Goal: Use online tool/utility: Utilize a website feature to perform a specific function

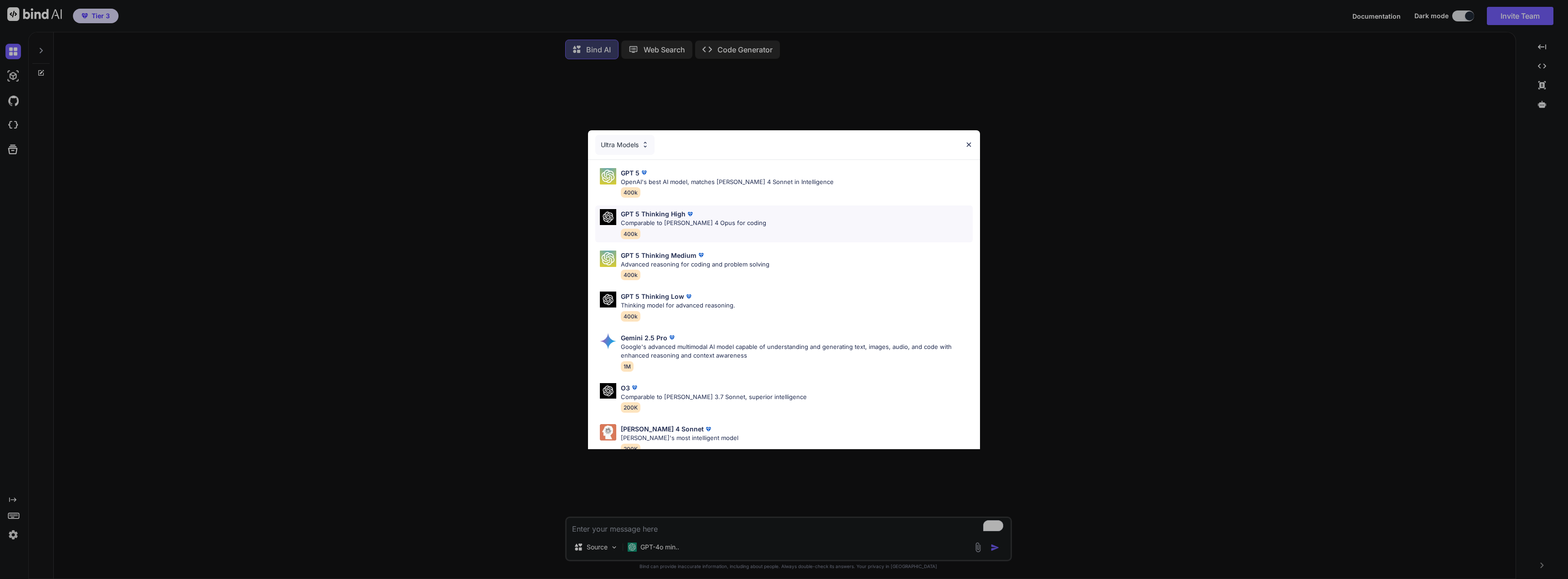
click at [711, 218] on div "GPT 5 Thinking High" at bounding box center [693, 214] width 145 height 10
type textarea "x"
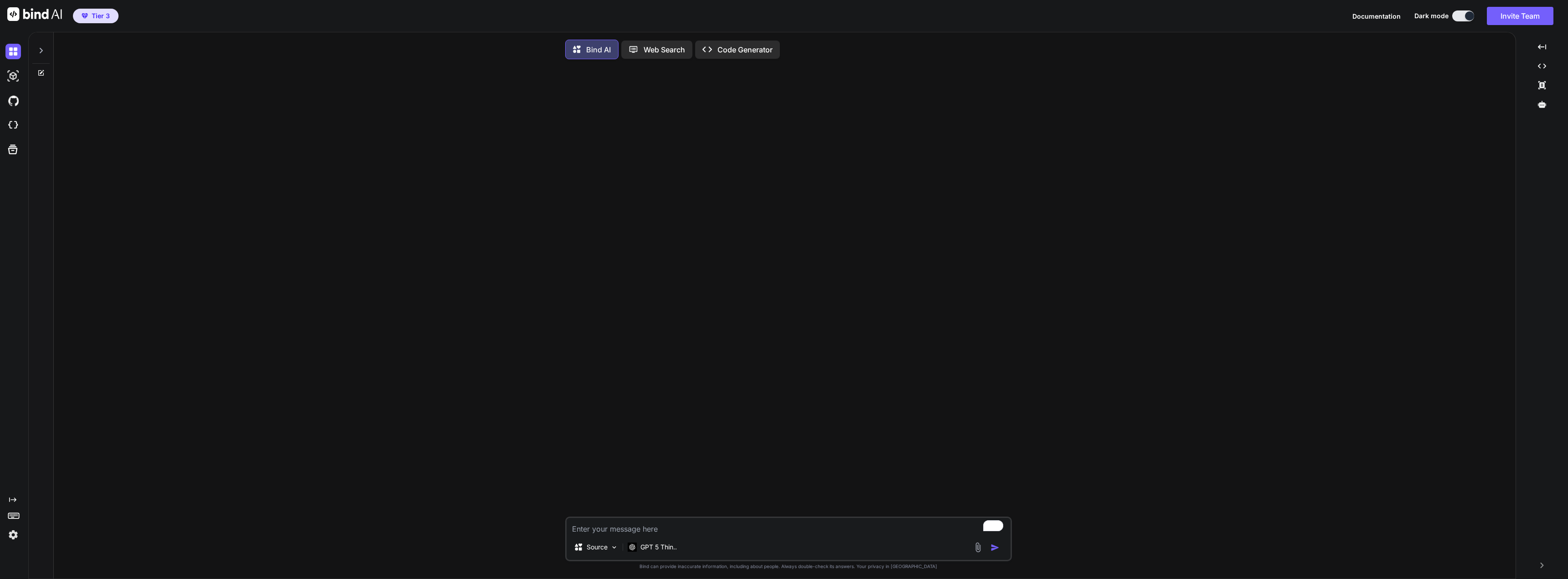
drag, startPoint x: 13, startPoint y: 70, endPoint x: 105, endPoint y: 228, distance: 182.8
click at [105, 228] on div "Source GPT 5 Thin.. Created with Bind Always check its answers. Privacy in Bind…" at bounding box center [788, 323] width 1454 height 515
click at [43, 46] on div at bounding box center [41, 48] width 17 height 32
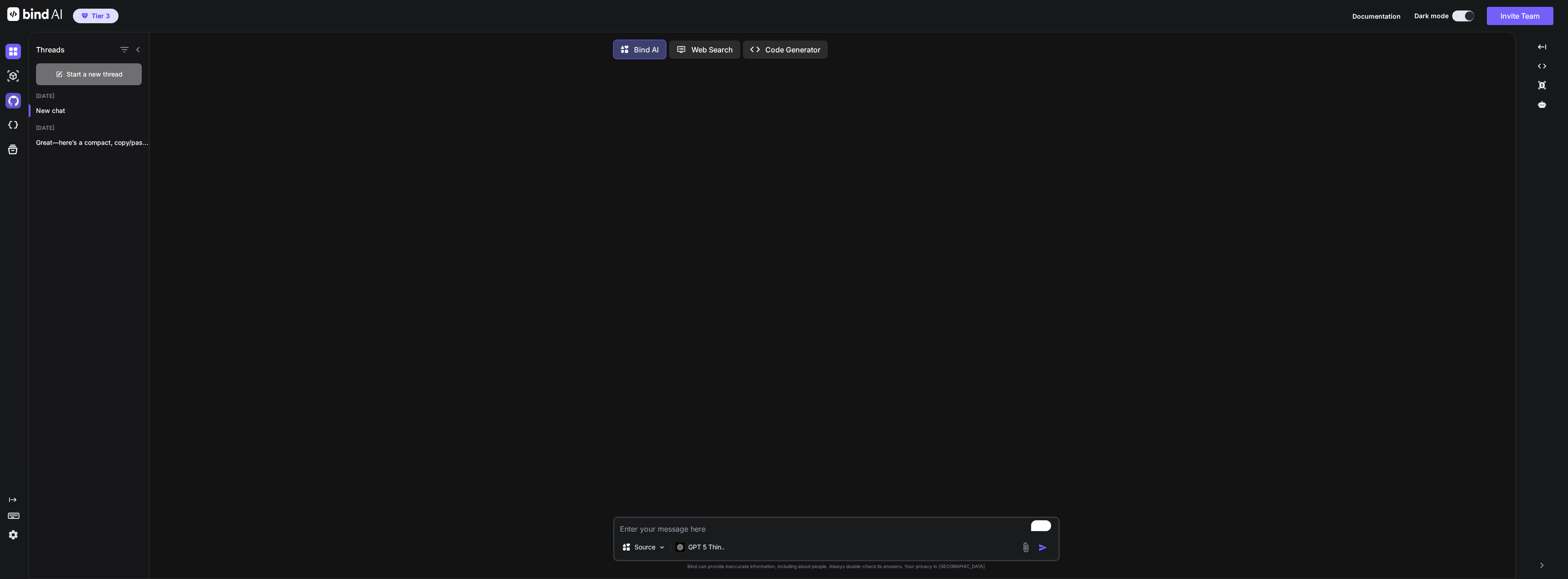
click at [10, 103] on img at bounding box center [13, 101] width 15 height 15
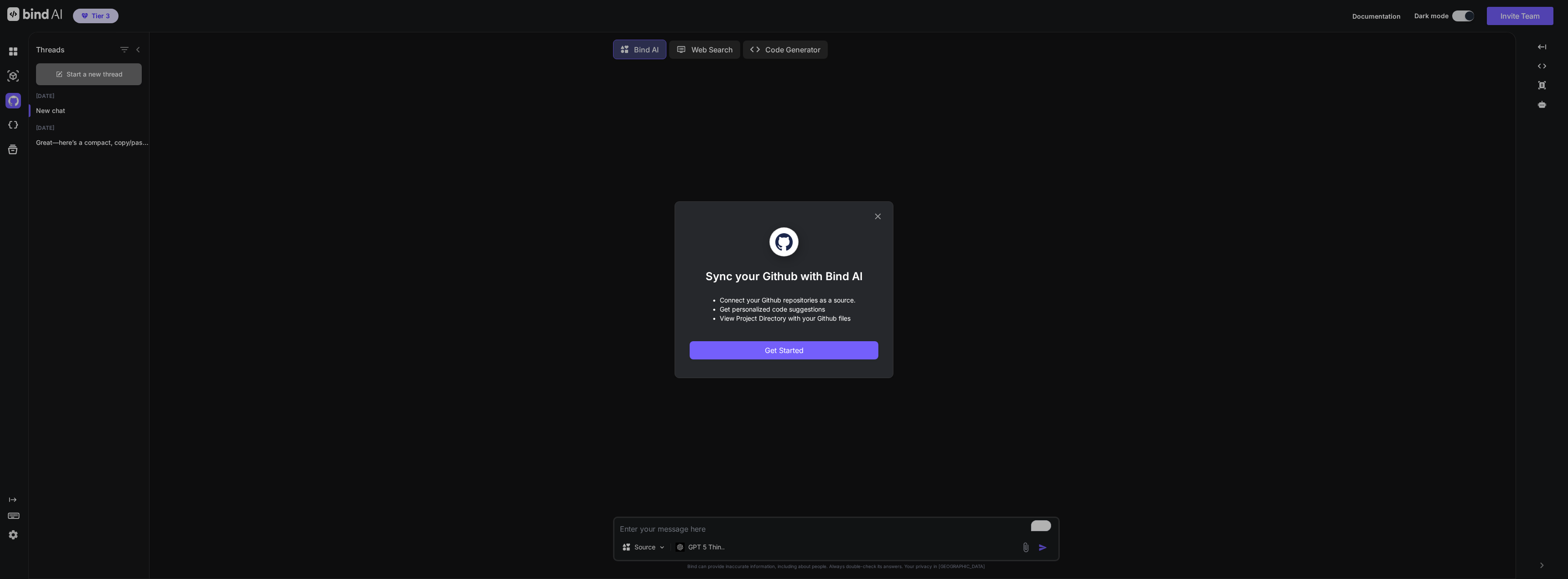
click at [873, 214] on icon at bounding box center [877, 216] width 10 height 10
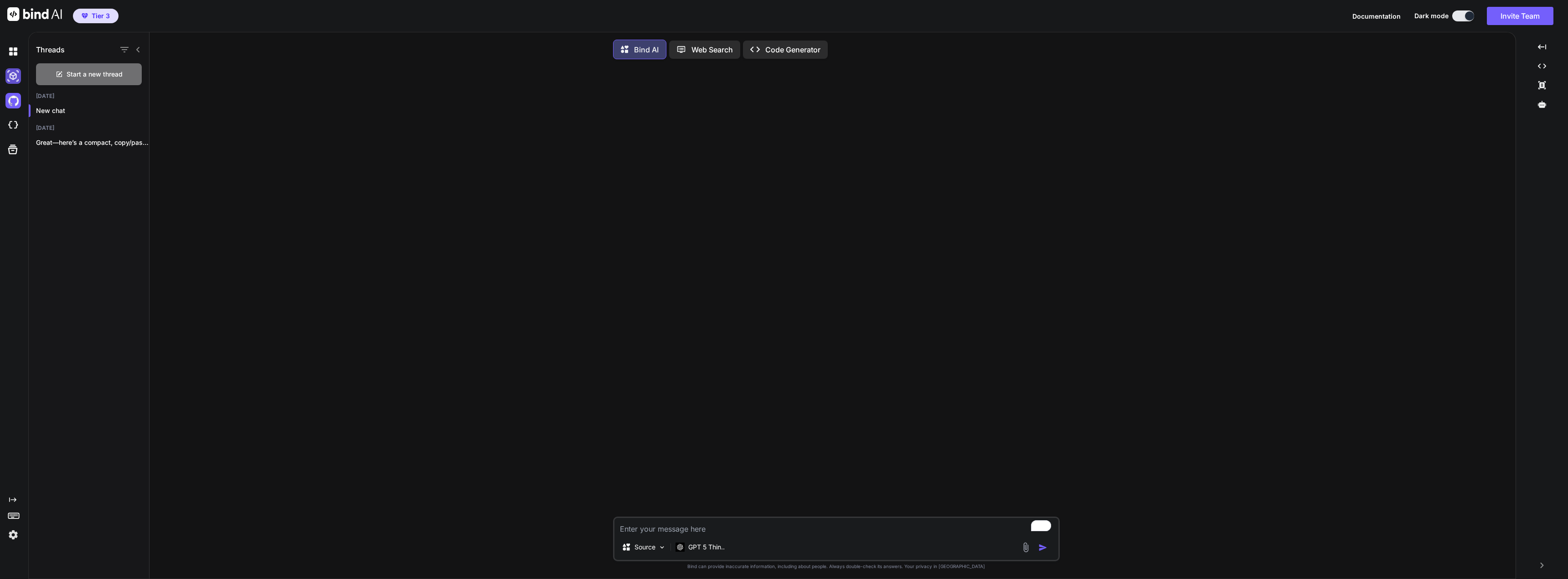
click at [14, 79] on img at bounding box center [13, 75] width 15 height 15
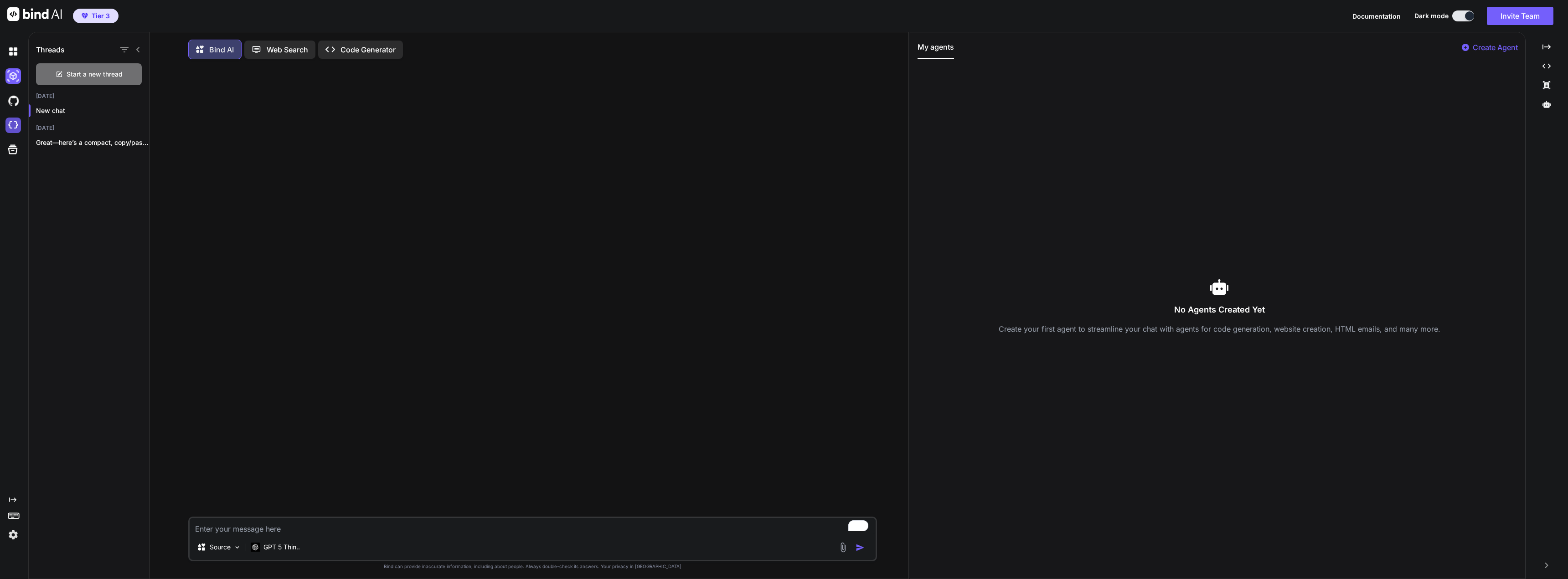
click at [16, 124] on img at bounding box center [13, 125] width 15 height 15
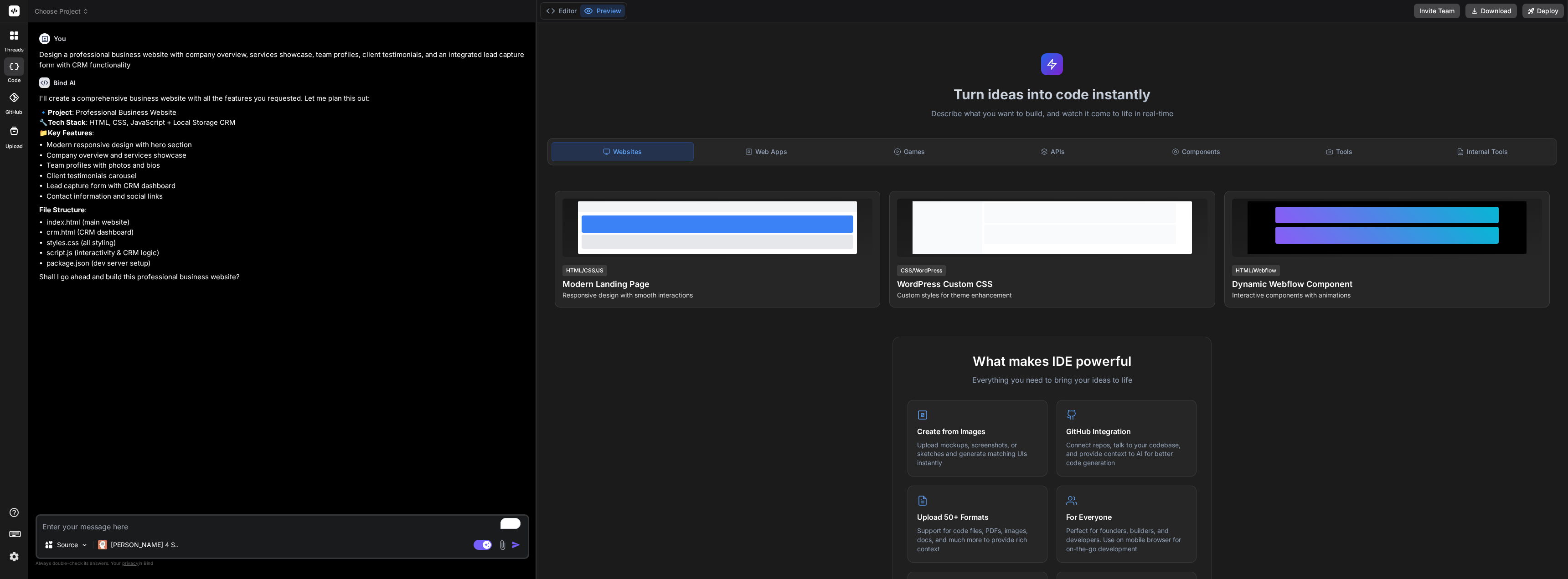
type textarea "x"
click at [137, 530] on textarea "To enrich screen reader interactions, please activate Accessibility in Grammarl…" at bounding box center [282, 524] width 490 height 16
click at [18, 555] on img at bounding box center [14, 556] width 15 height 15
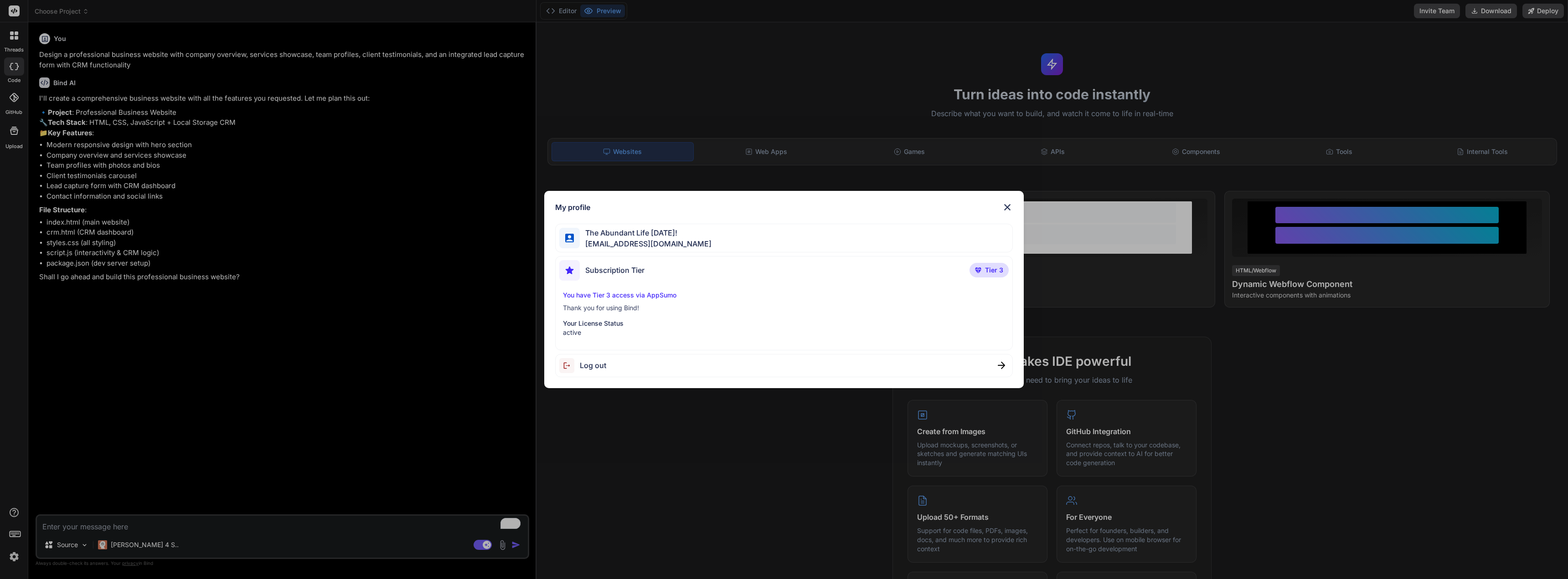
click at [1011, 206] on img at bounding box center [1007, 207] width 11 height 11
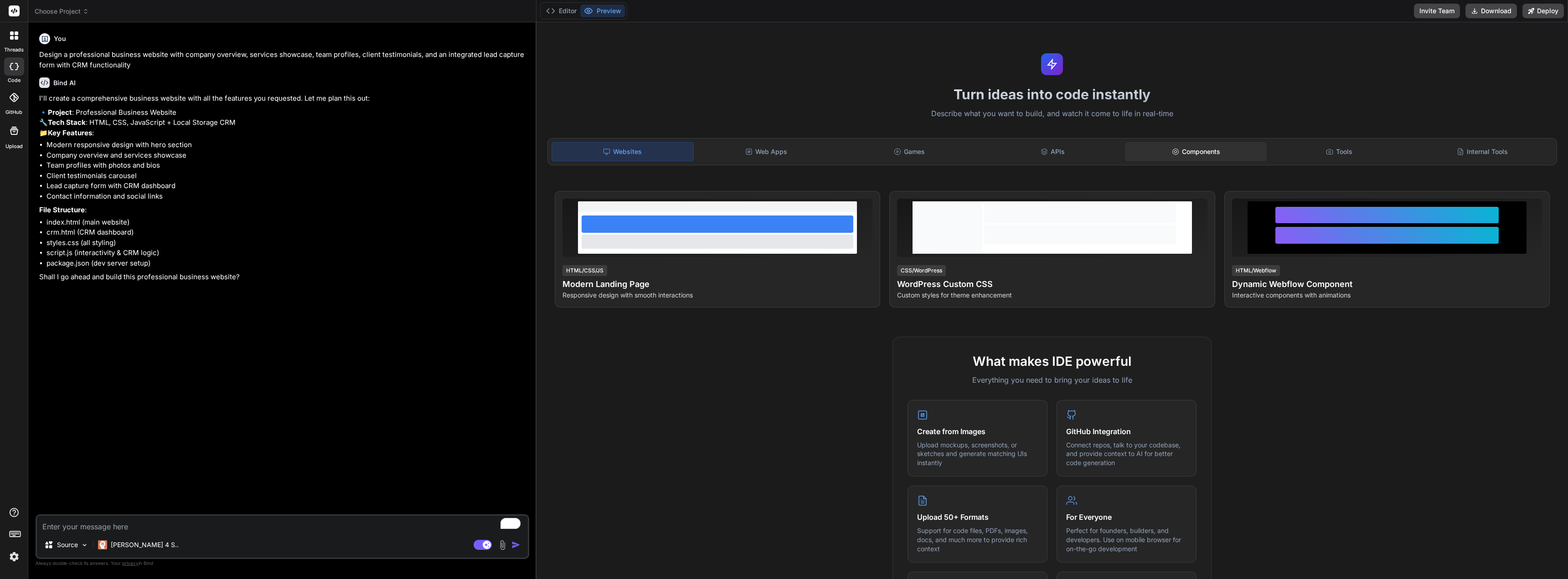
drag, startPoint x: 1195, startPoint y: 153, endPoint x: 1214, endPoint y: 150, distance: 19.2
click at [1195, 152] on div "Components" at bounding box center [1195, 151] width 141 height 19
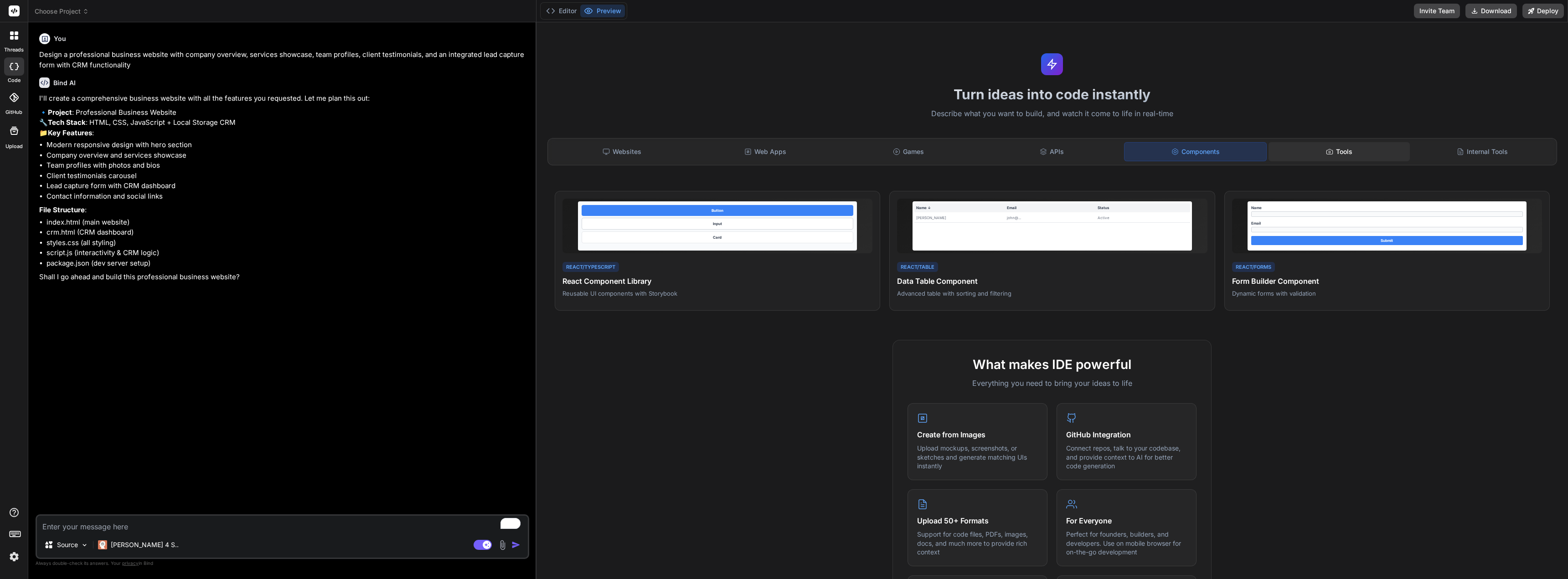
click at [1326, 150] on icon at bounding box center [1330, 151] width 7 height 7
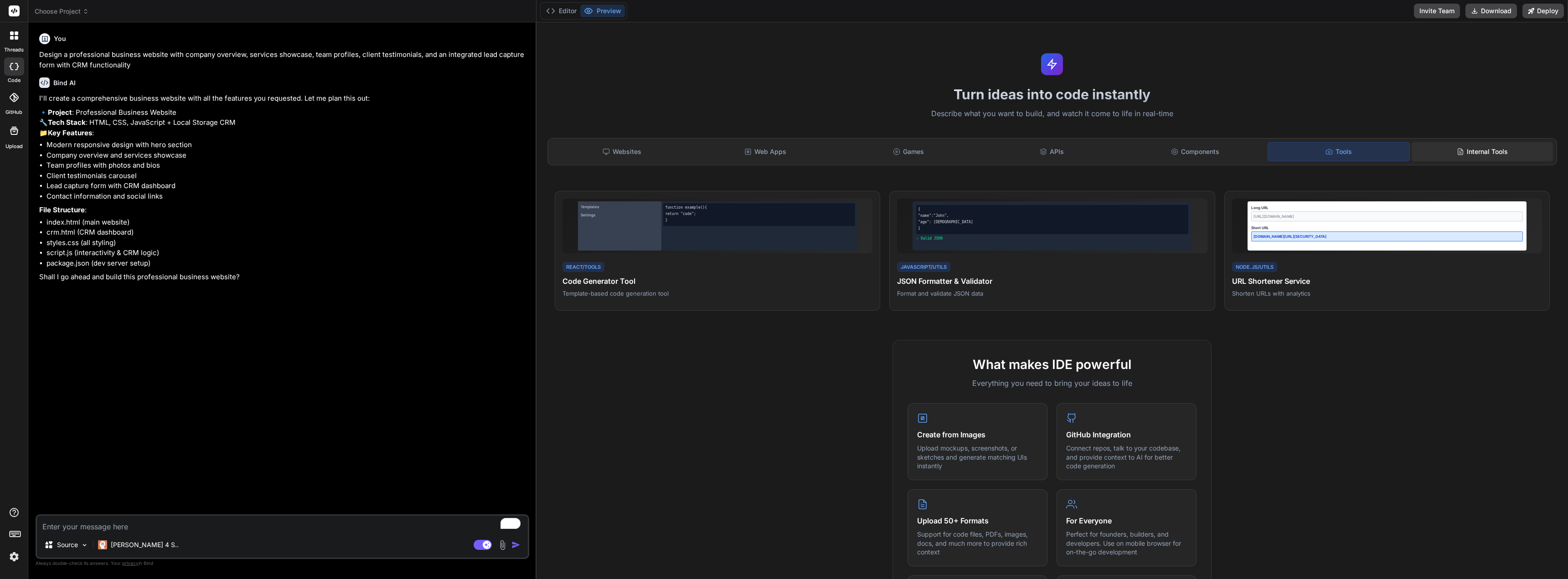
click at [1469, 150] on div "Internal Tools" at bounding box center [1482, 151] width 141 height 19
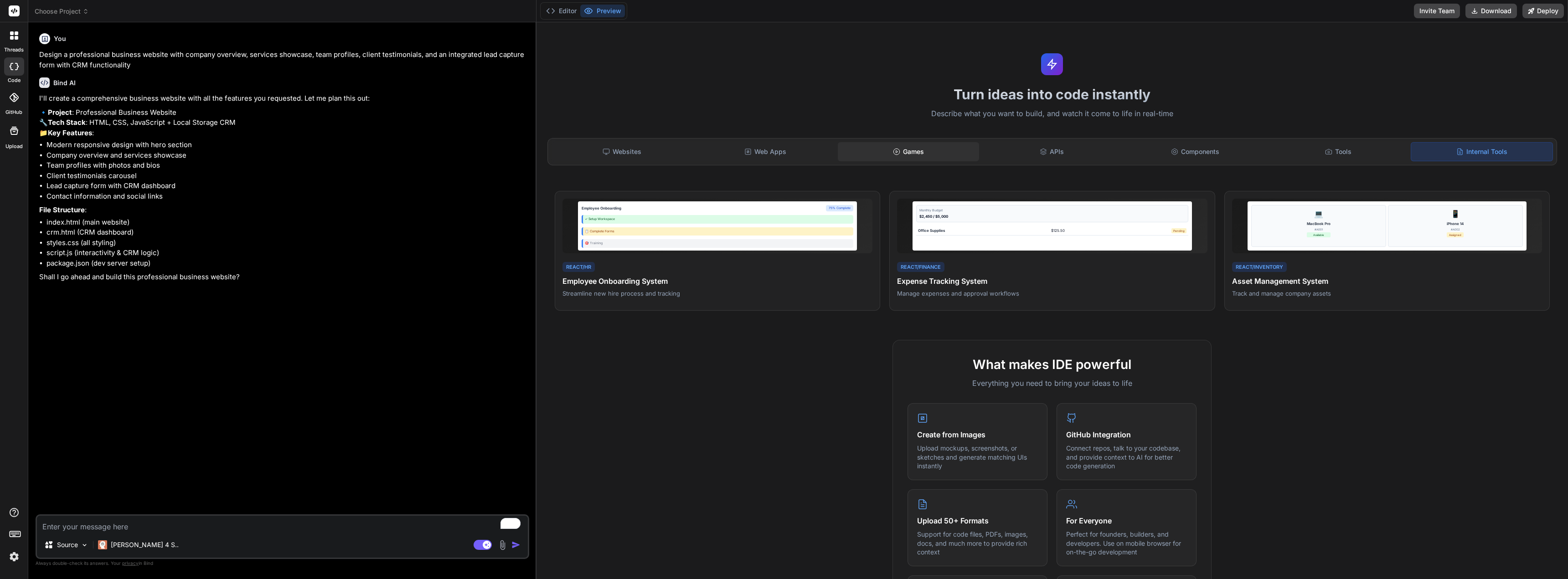
click at [920, 146] on div "Games" at bounding box center [908, 151] width 141 height 19
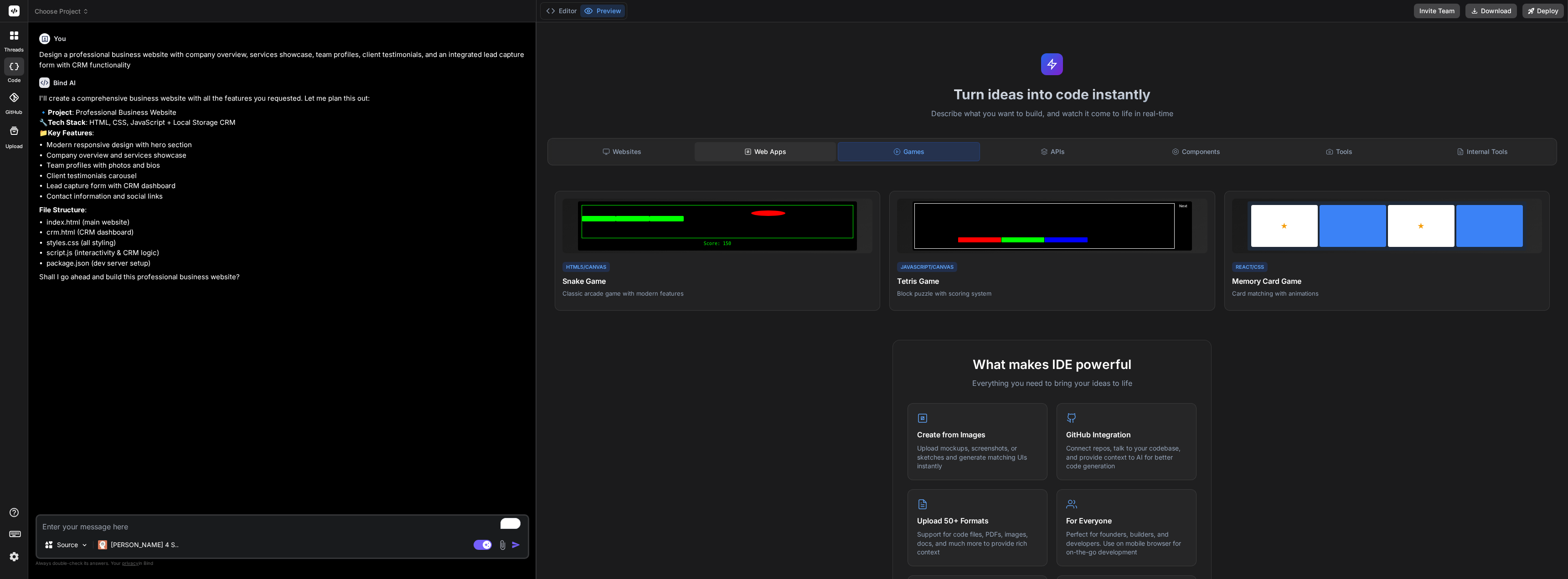
drag, startPoint x: 783, startPoint y: 143, endPoint x: 776, endPoint y: 142, distance: 7.1
click at [776, 142] on div "Web Apps" at bounding box center [765, 151] width 141 height 19
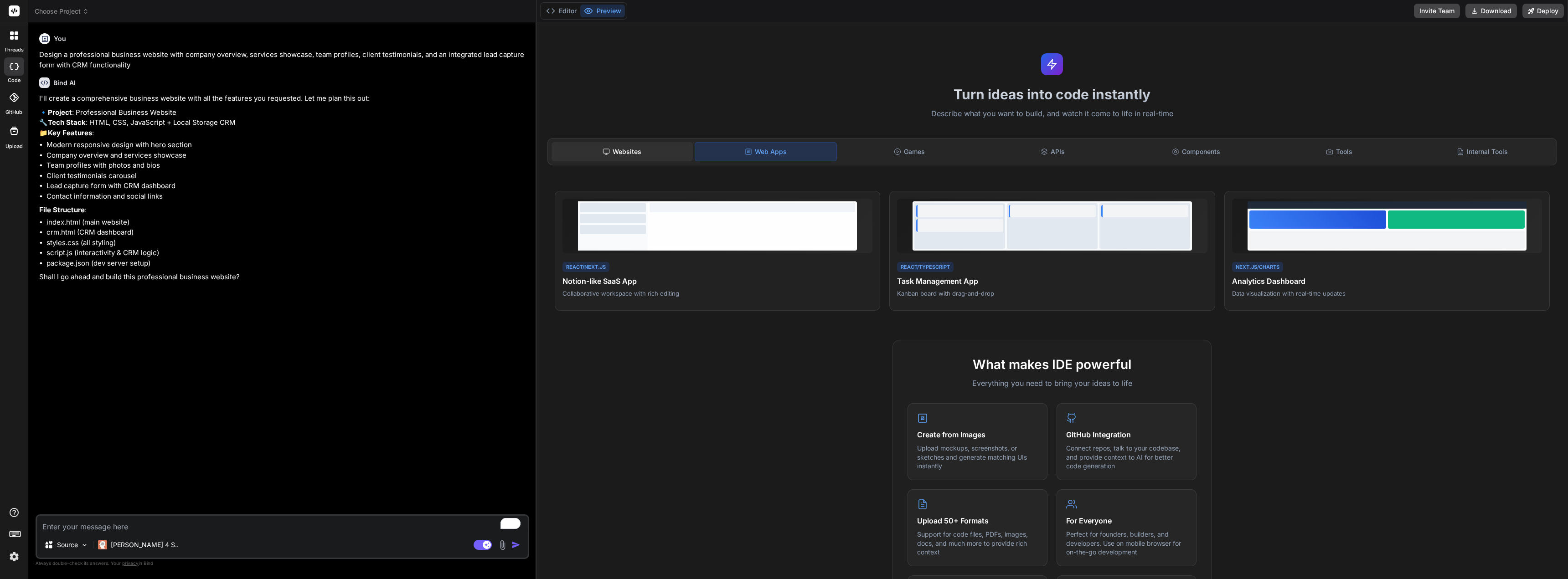
click at [647, 156] on div "Websites" at bounding box center [622, 151] width 141 height 19
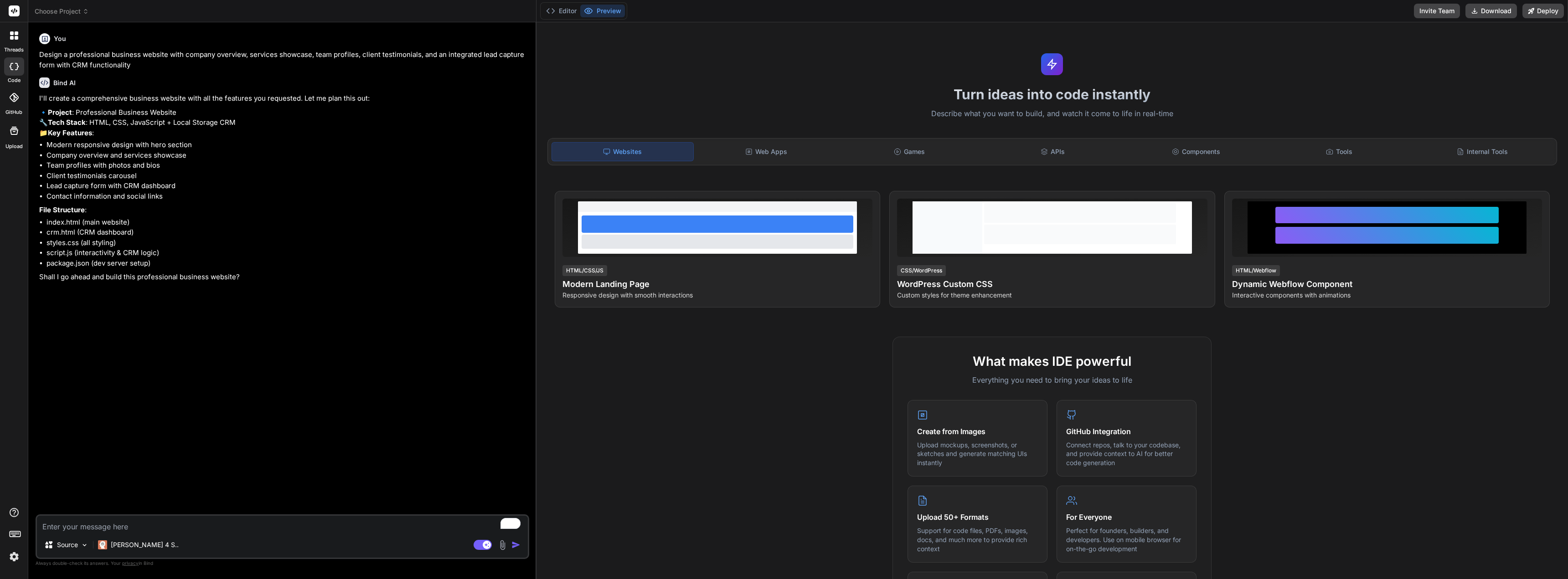
click at [110, 525] on textarea "To enrich screen reader interactions, please activate Accessibility in Grammarl…" at bounding box center [282, 524] width 490 height 16
